Goal: Navigation & Orientation: Find specific page/section

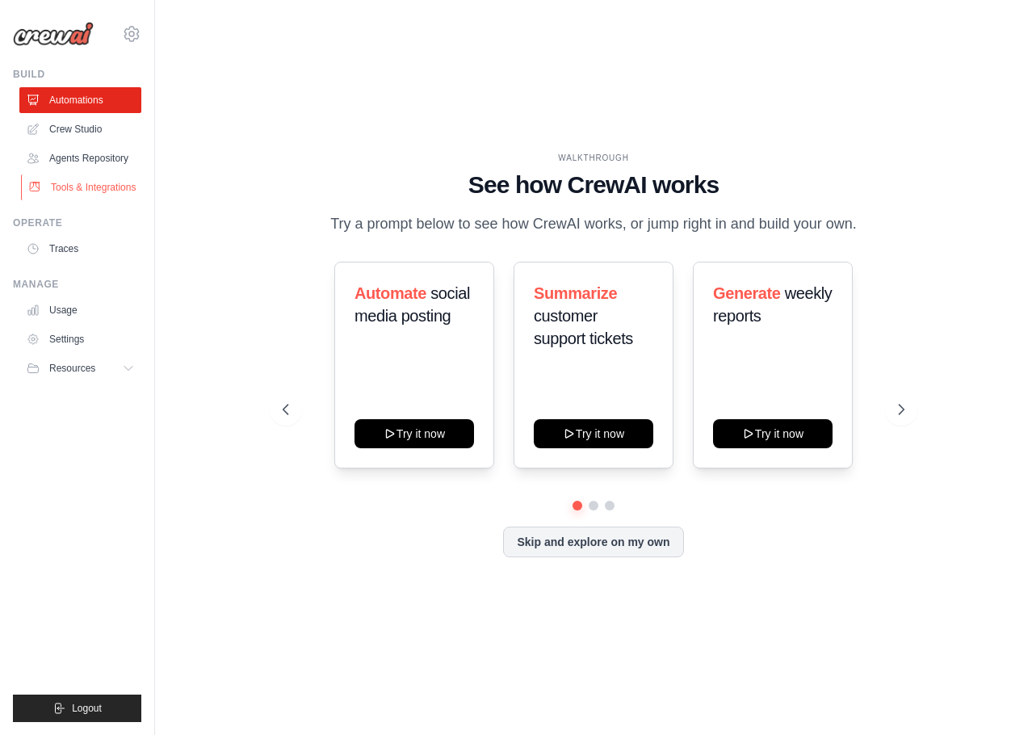
click at [105, 188] on link "Tools & Integrations" at bounding box center [82, 187] width 122 height 26
click at [118, 183] on link "Tools & Integrations" at bounding box center [82, 187] width 122 height 26
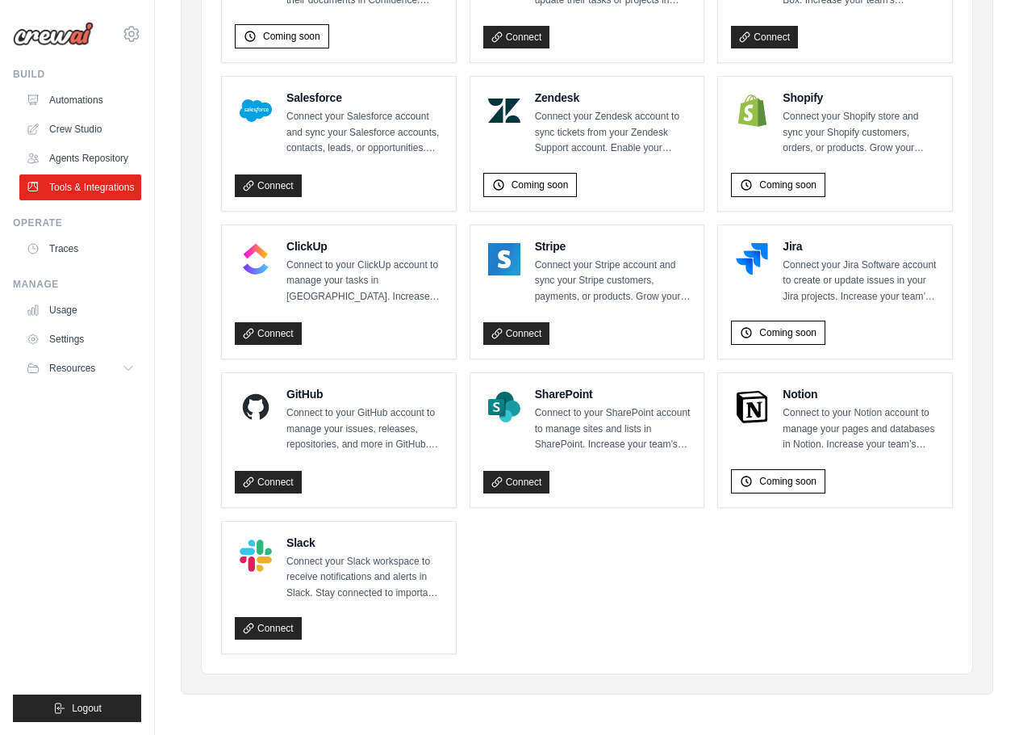
scroll to position [646, 0]
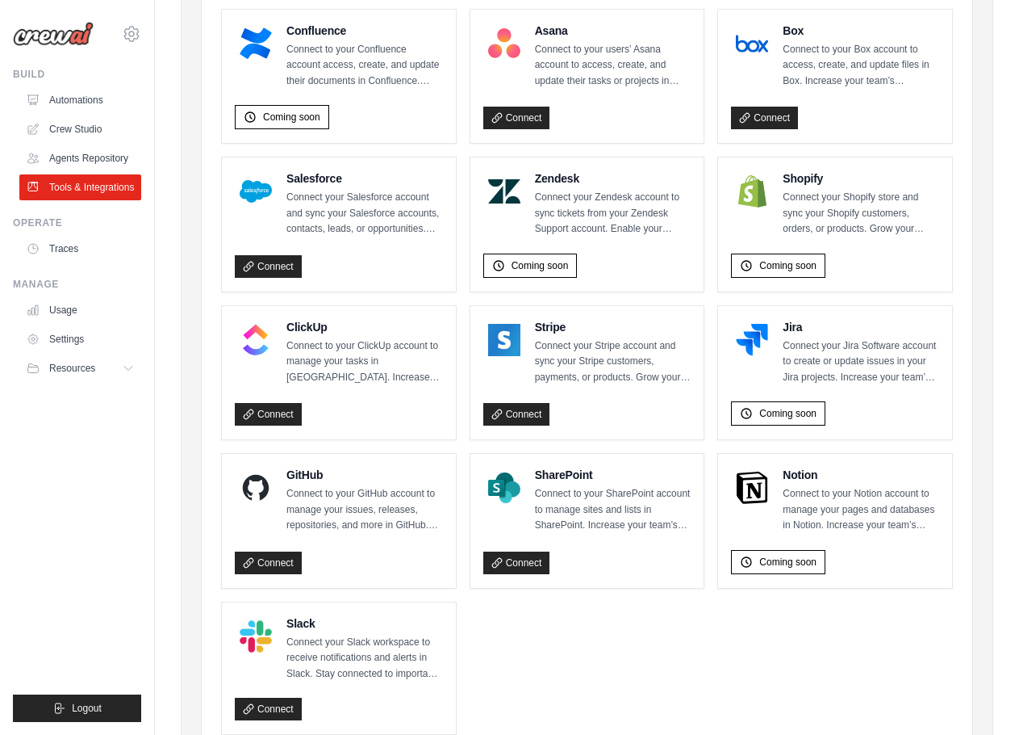
click at [651, 254] on div "Coming soon" at bounding box center [587, 262] width 208 height 31
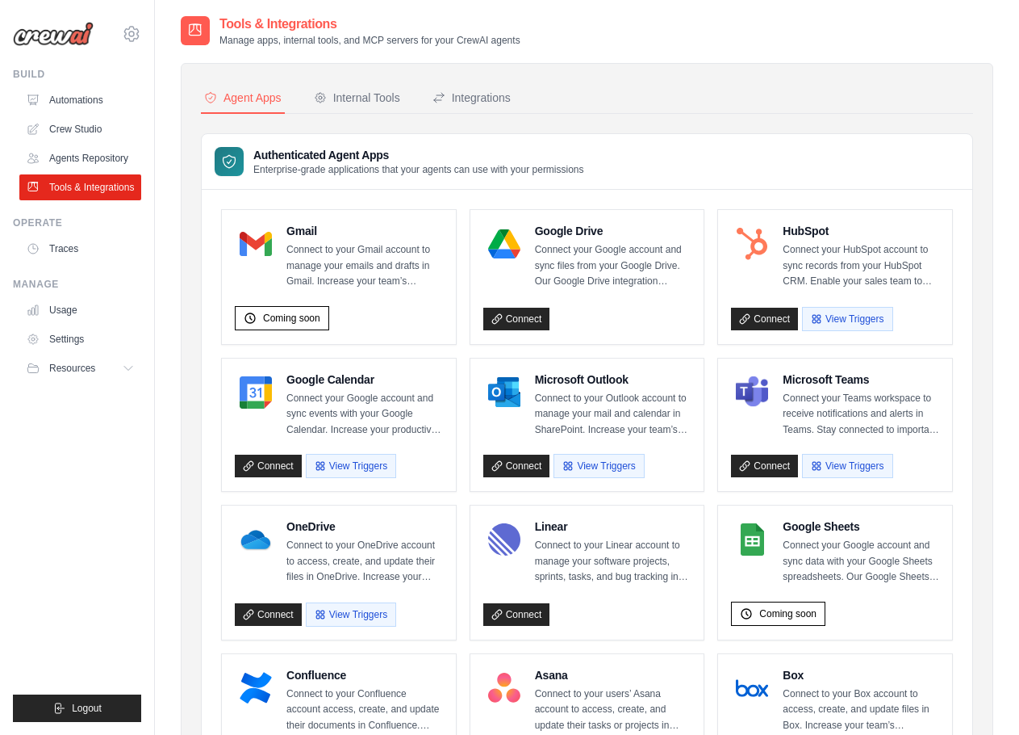
scroll to position [0, 0]
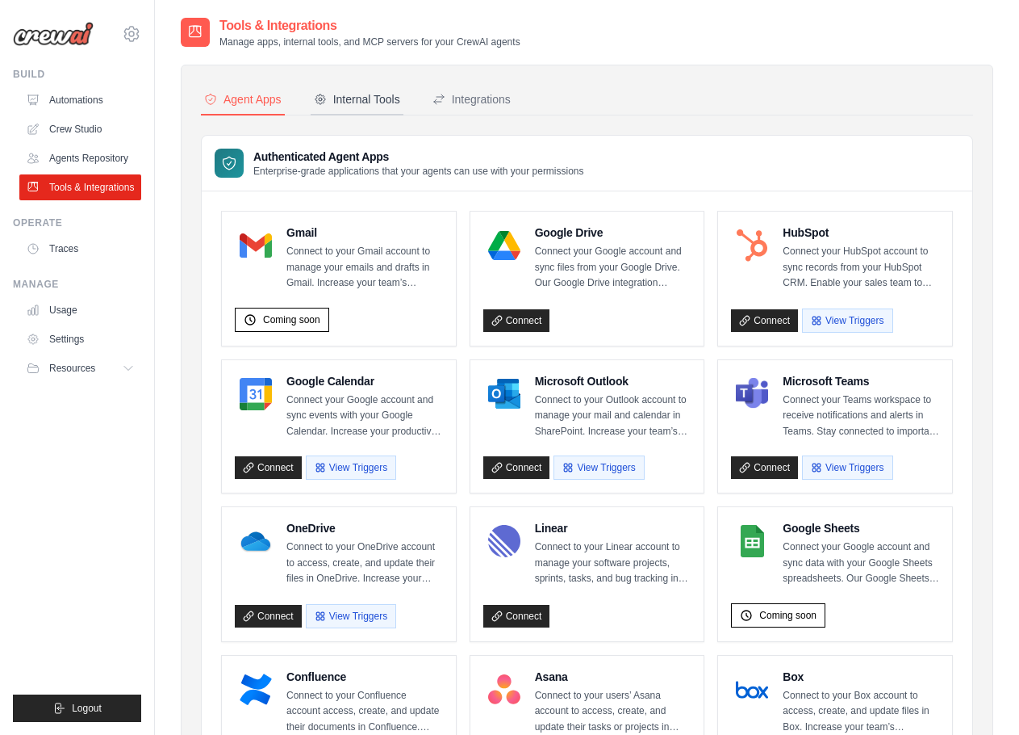
click at [384, 96] on div "Internal Tools" at bounding box center [357, 99] width 86 height 16
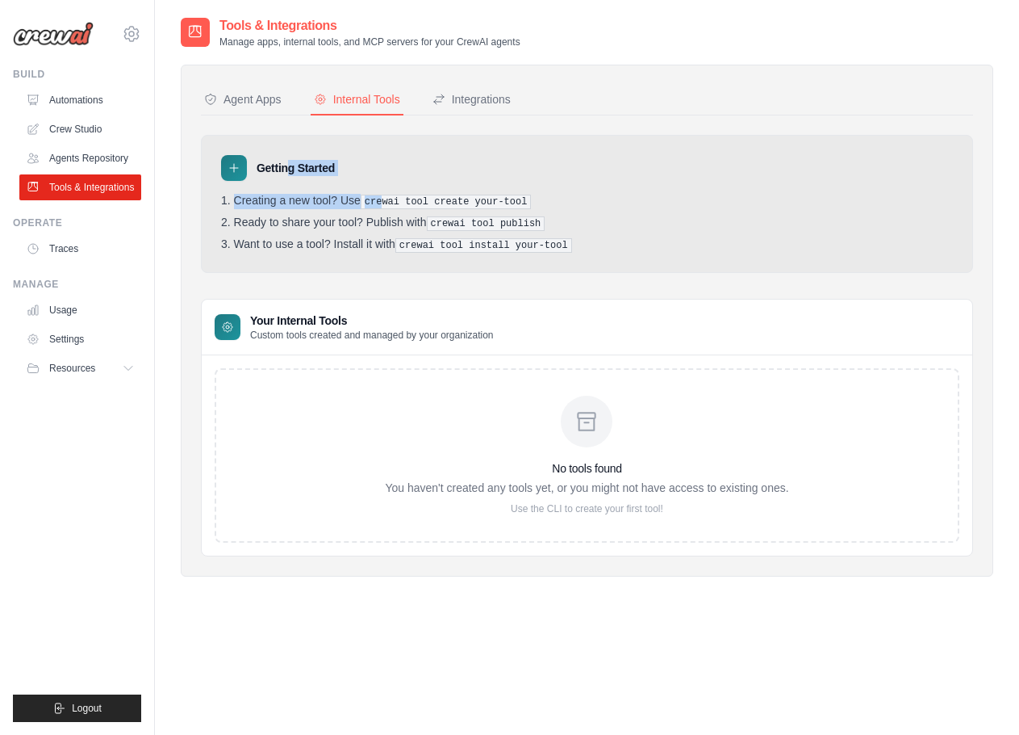
drag, startPoint x: 385, startPoint y: 201, endPoint x: 219, endPoint y: 138, distance: 177.8
click at [220, 138] on div "Getting Started Creating a new tool? Use crewai tool create your-tool Ready to …" at bounding box center [587, 204] width 772 height 138
click at [245, 175] on div at bounding box center [234, 168] width 26 height 26
click at [446, 96] on div "Integrations" at bounding box center [472, 99] width 78 height 16
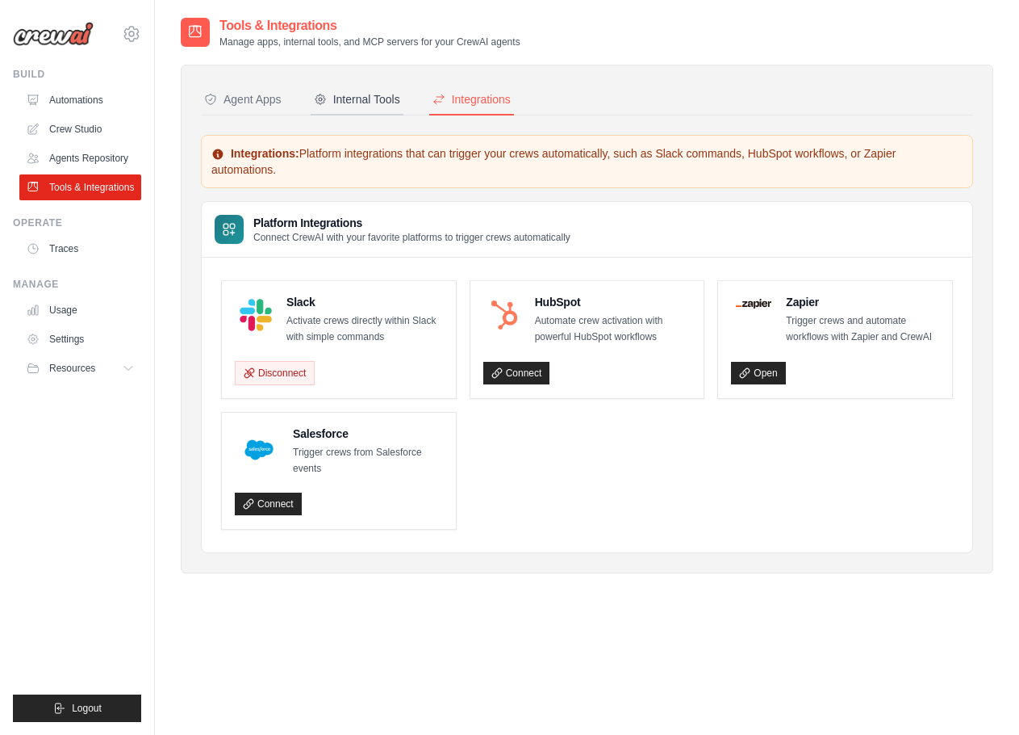
click at [370, 107] on button "Internal Tools" at bounding box center [357, 100] width 93 height 31
